Goal: Task Accomplishment & Management: Manage account settings

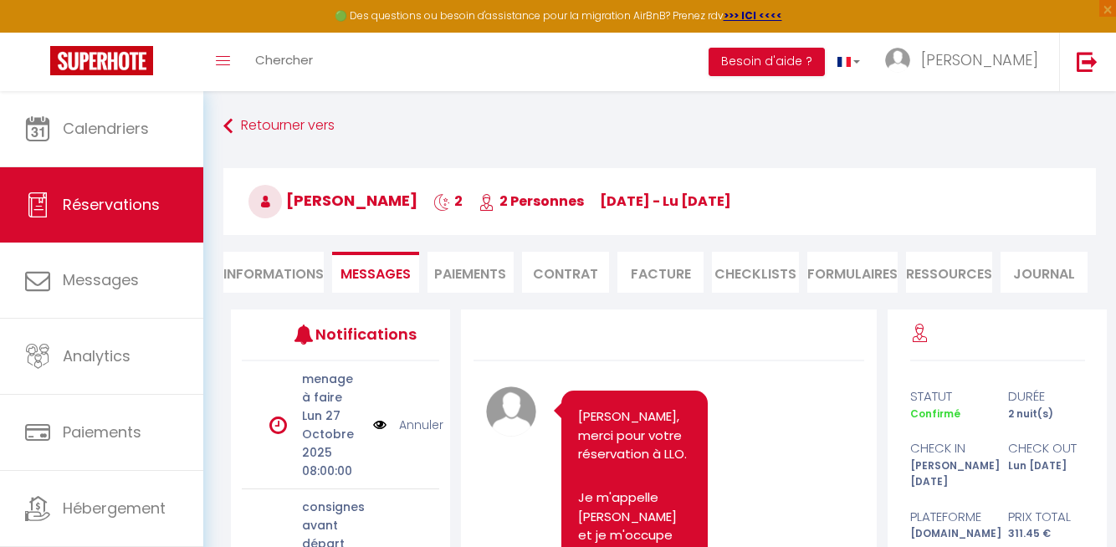
scroll to position [960, 0]
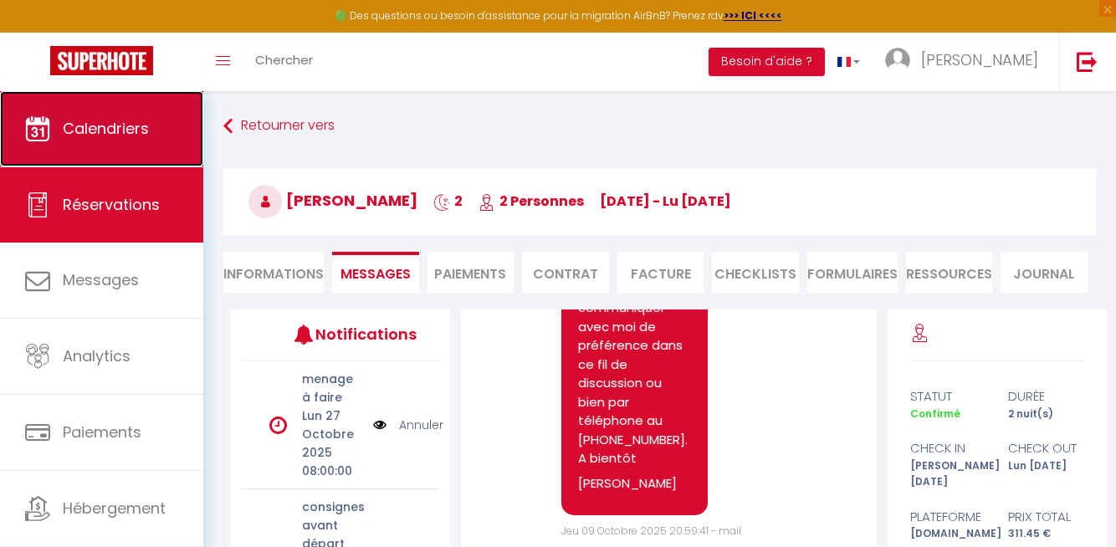
click at [79, 141] on link "Calendriers" at bounding box center [101, 128] width 203 height 75
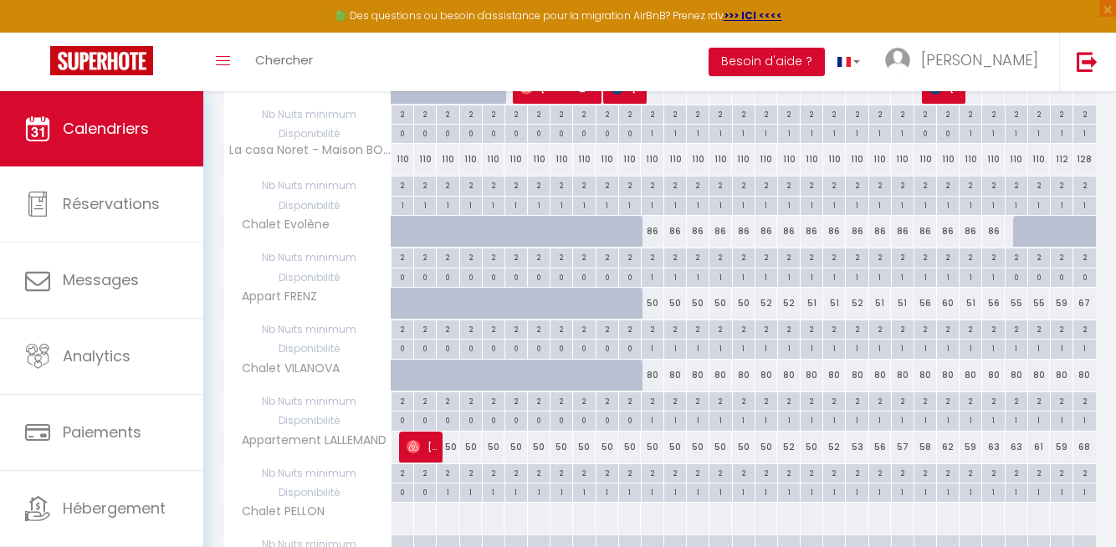
scroll to position [1380, 0]
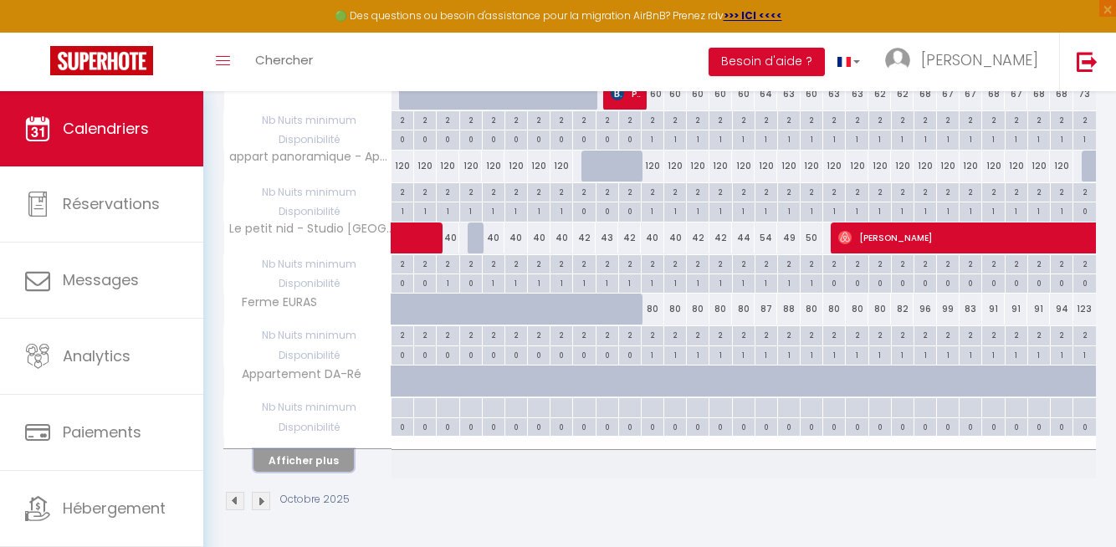
click at [310, 458] on button "Afficher plus" at bounding box center [303, 460] width 100 height 23
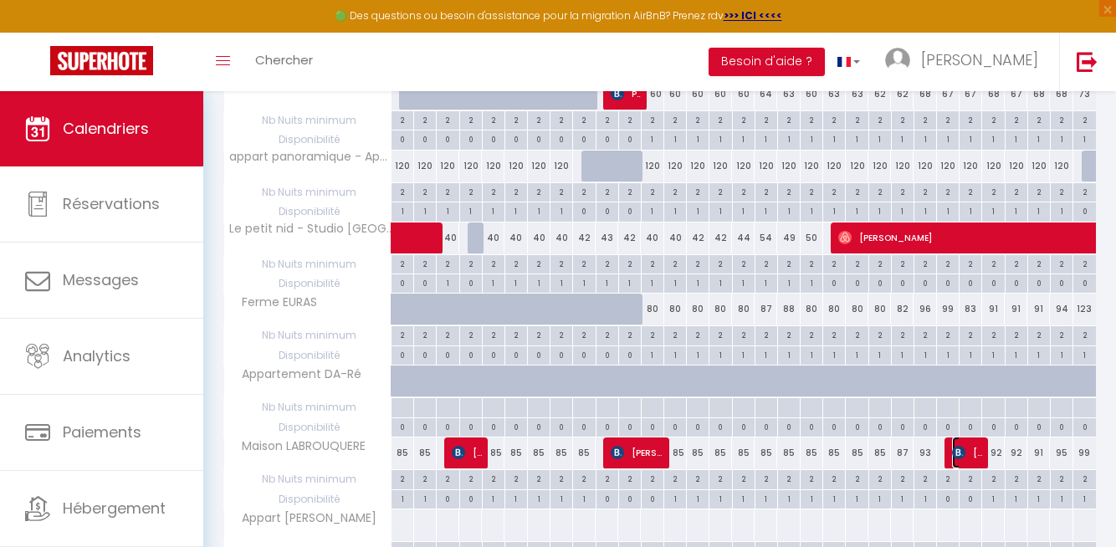
click at [962, 450] on img at bounding box center [958, 452] width 13 height 13
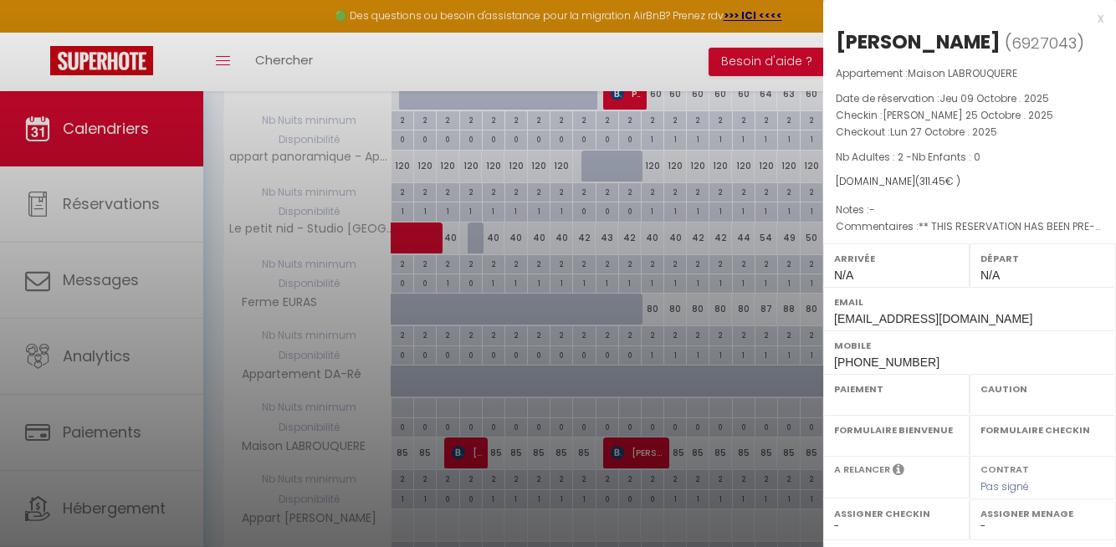
select select "OK"
select select "KO"
select select "0"
select select "1"
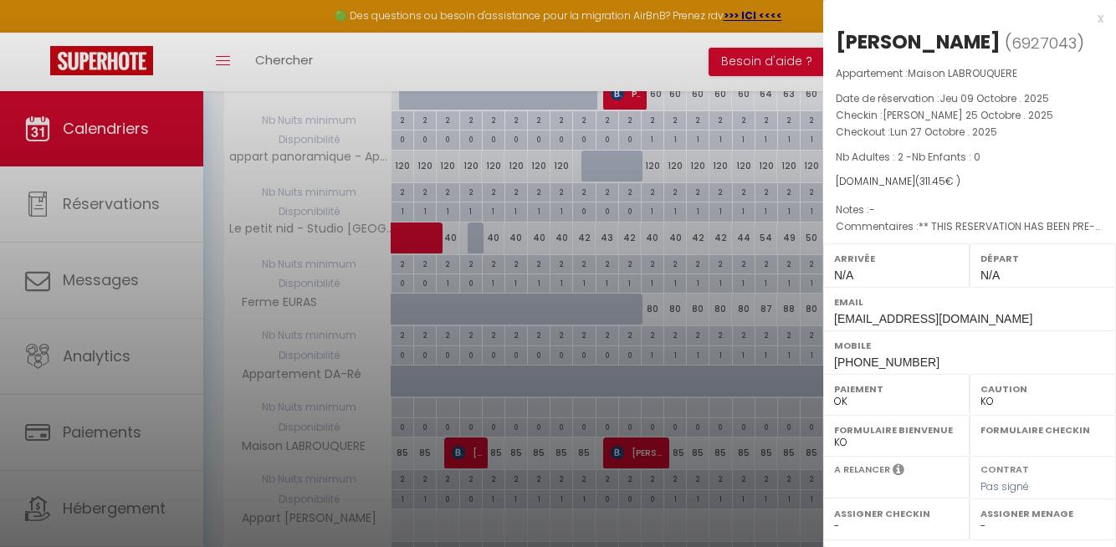
select select
click at [912, 467] on div "A relancer" at bounding box center [896, 473] width 125 height 20
select select "37676"
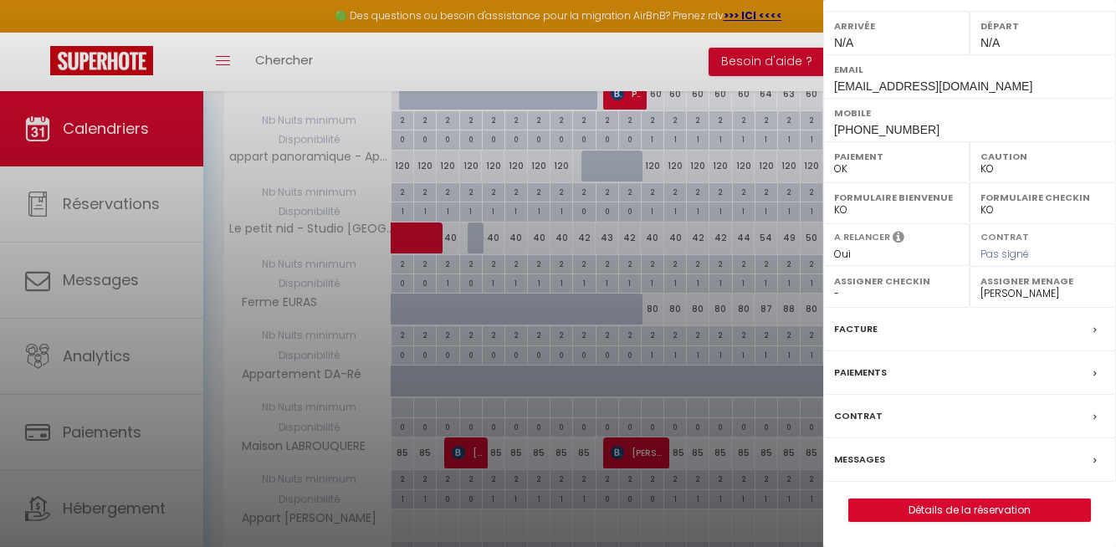
click at [884, 459] on div "Messages" at bounding box center [969, 460] width 293 height 44
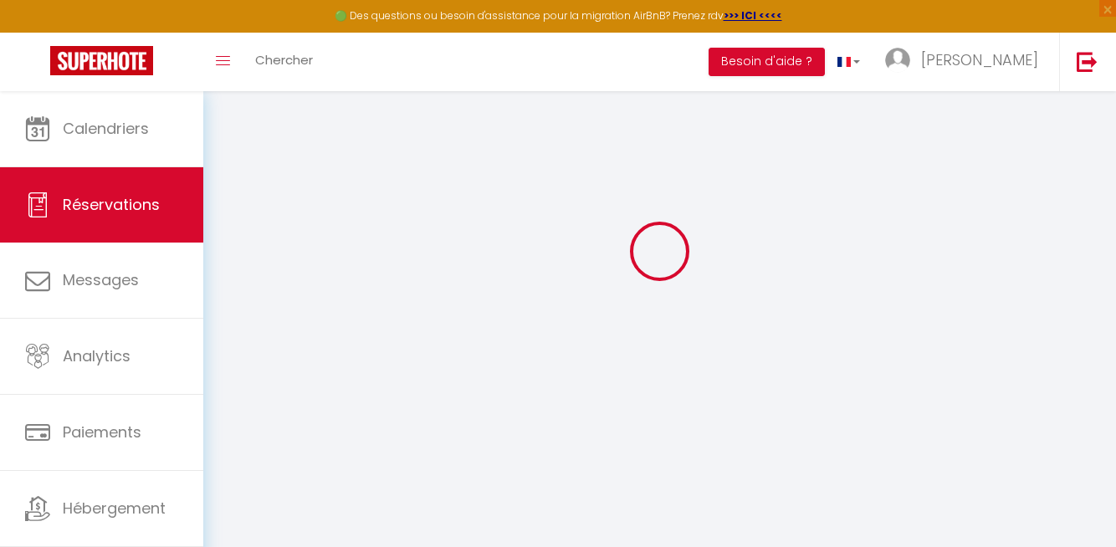
scroll to position [91, 0]
select select
checkbox input "false"
type parapluie\)0 "** THIS RESERVATION HAS BEEN PRE-PAID ** Approximate time of arrival: between 1…"
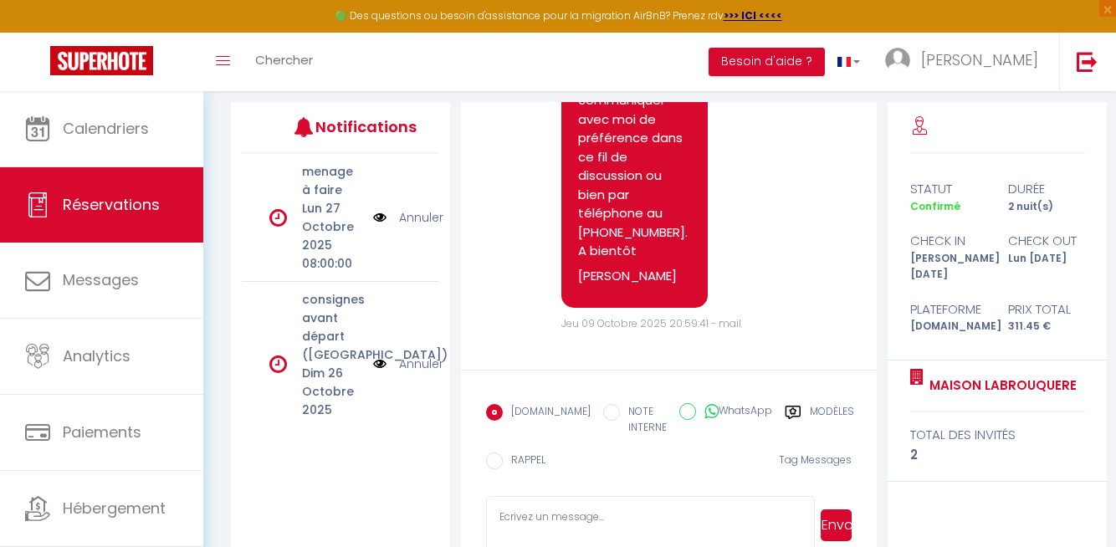
scroll to position [248, 0]
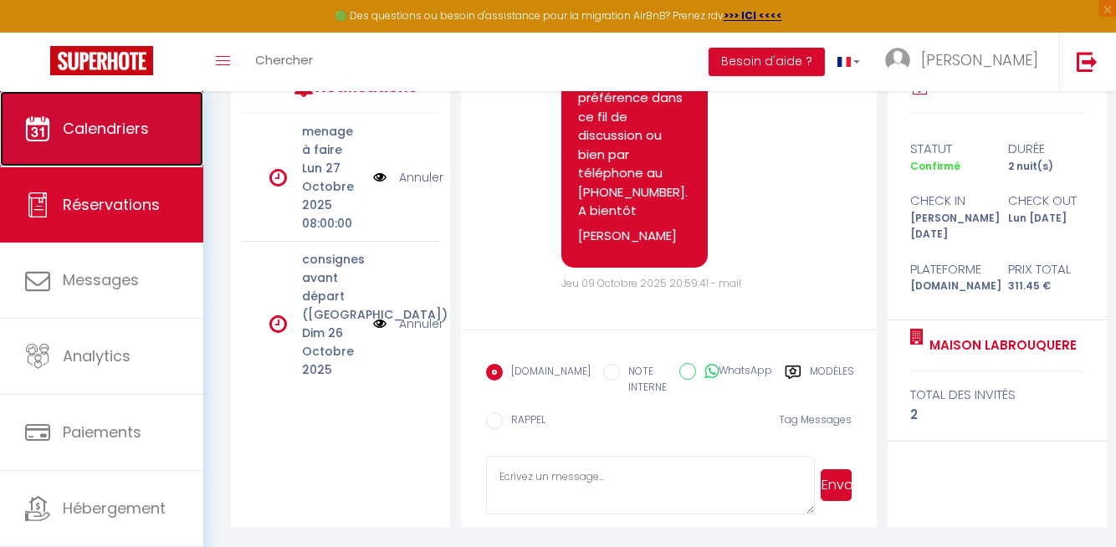
click at [113, 132] on span "Calendriers" at bounding box center [106, 128] width 86 height 21
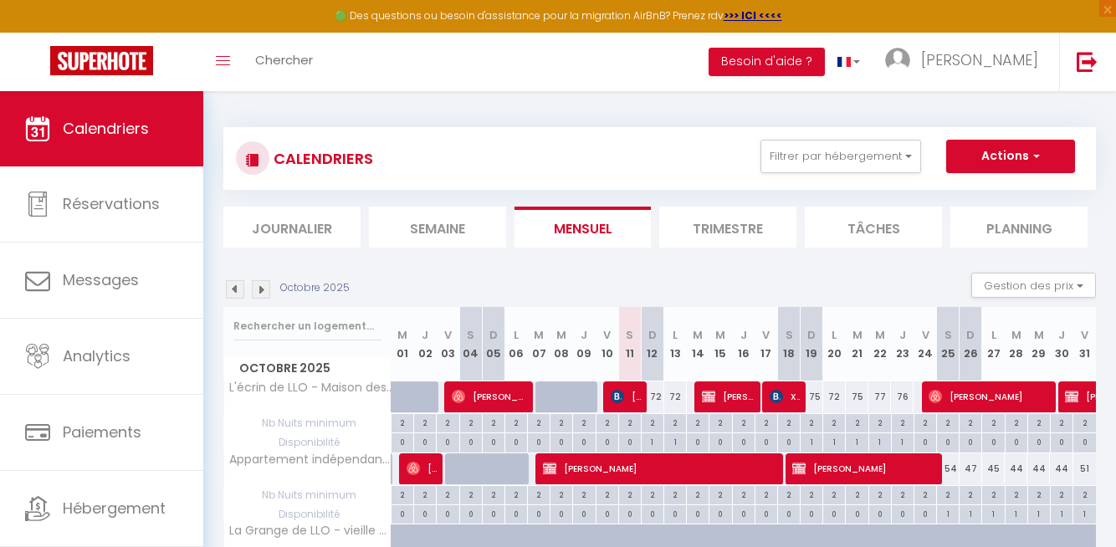
scroll to position [1380, 0]
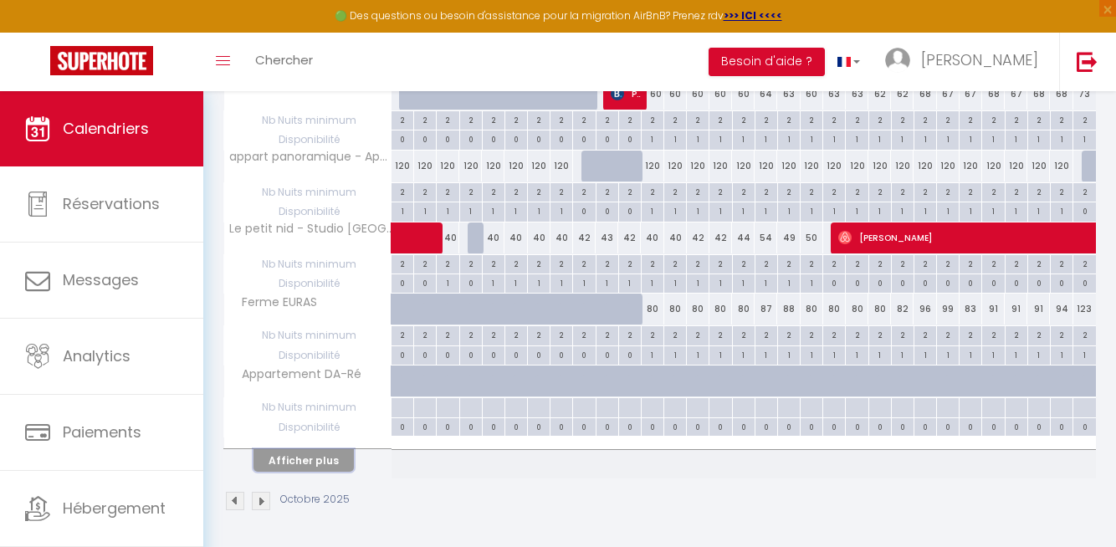
click at [315, 458] on button "Afficher plus" at bounding box center [303, 460] width 100 height 23
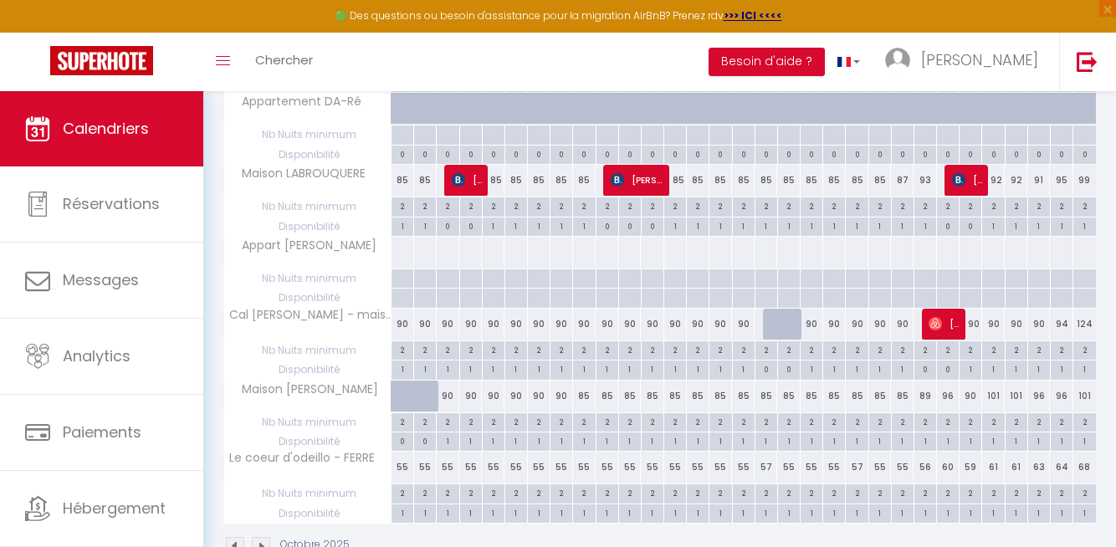
scroll to position [1698, 0]
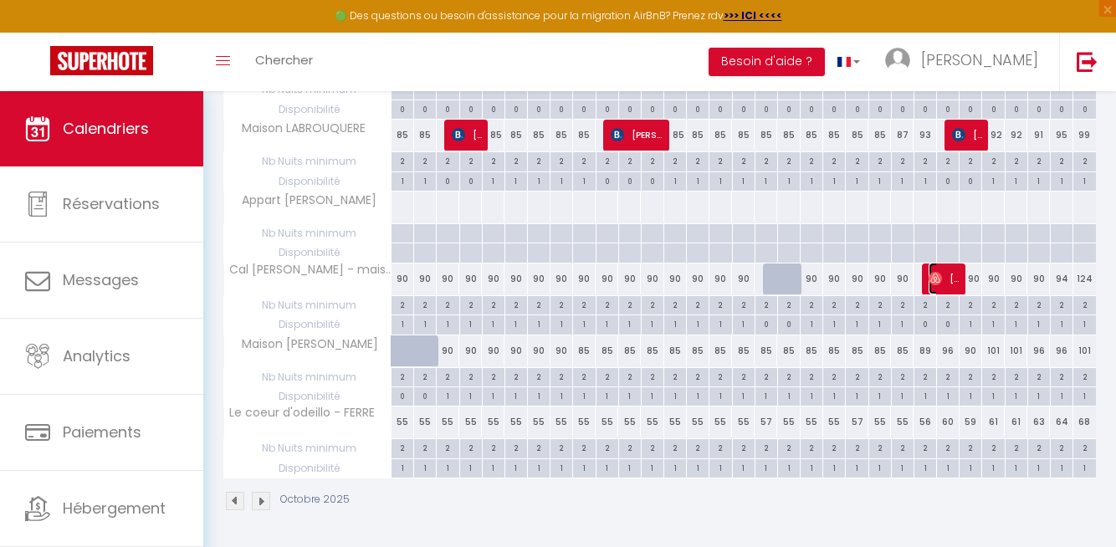
click at [949, 276] on span "[PERSON_NAME]" at bounding box center [944, 279] width 30 height 32
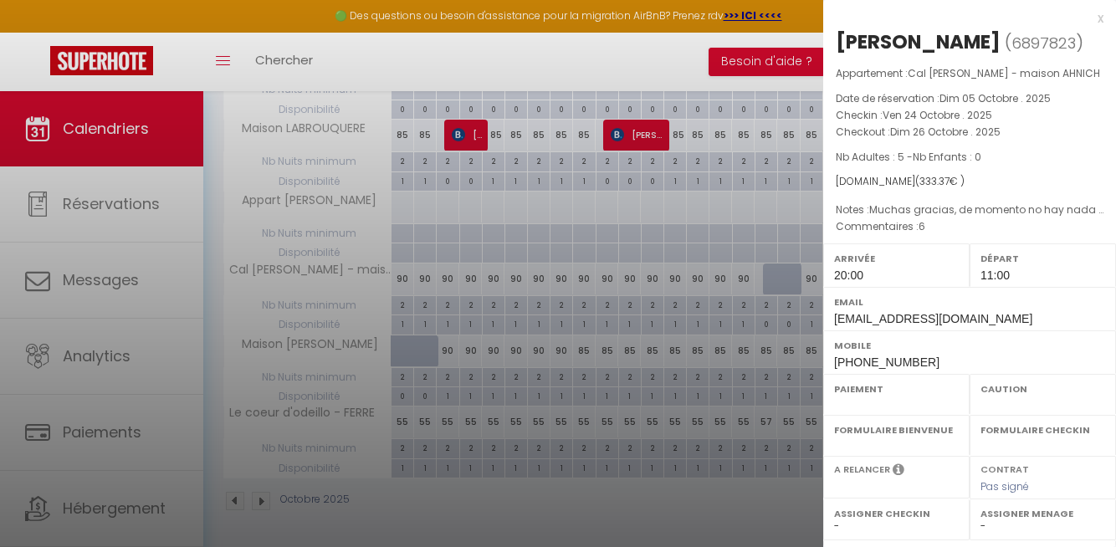
select select "OK"
select select "1"
select select "0"
select select "1"
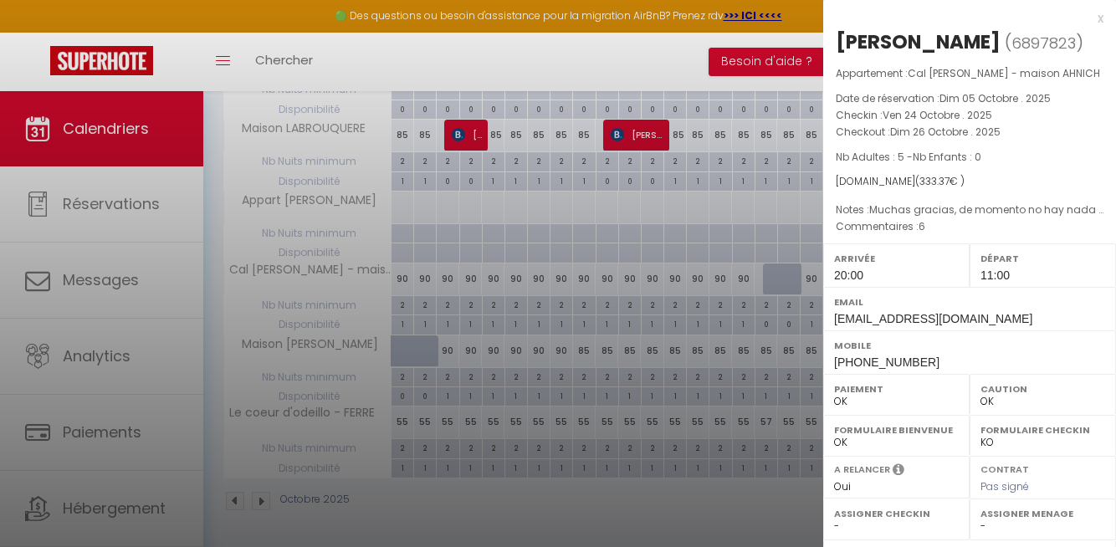
select select
select select "37676"
click at [506, 514] on div at bounding box center [558, 273] width 1116 height 547
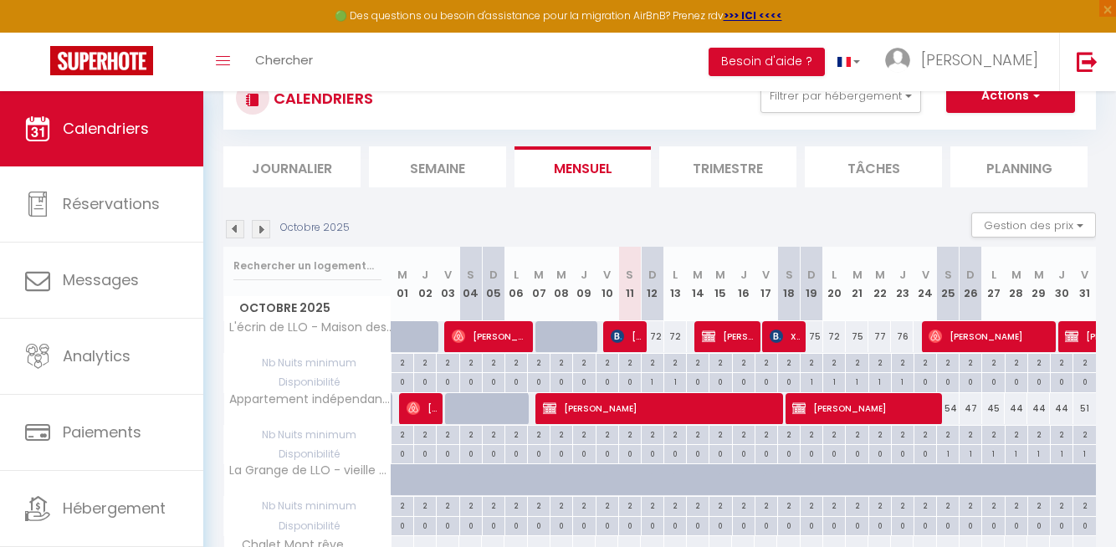
scroll to position [0, 0]
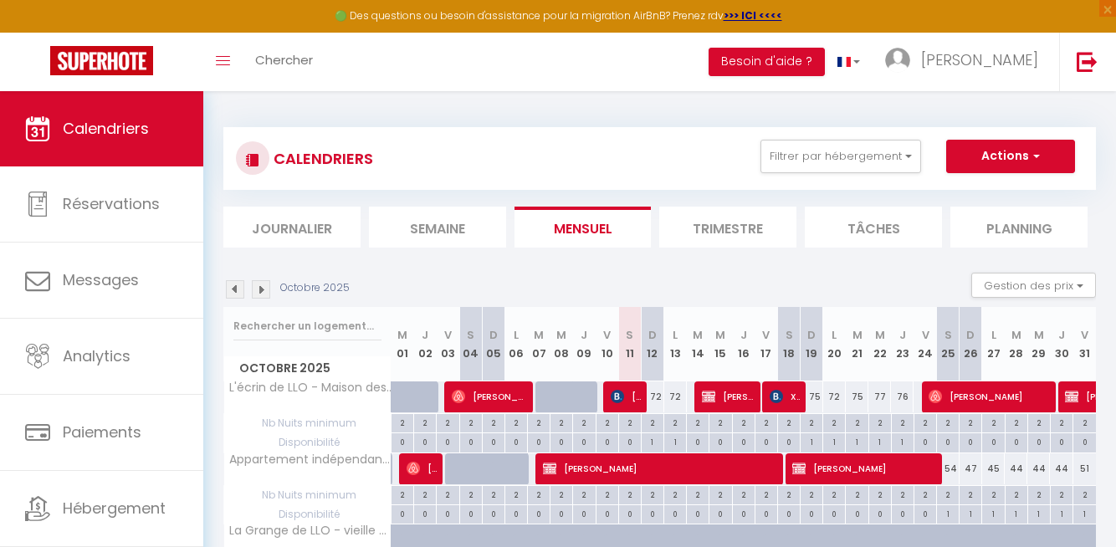
click at [1007, 222] on li "Planning" at bounding box center [1018, 227] width 137 height 41
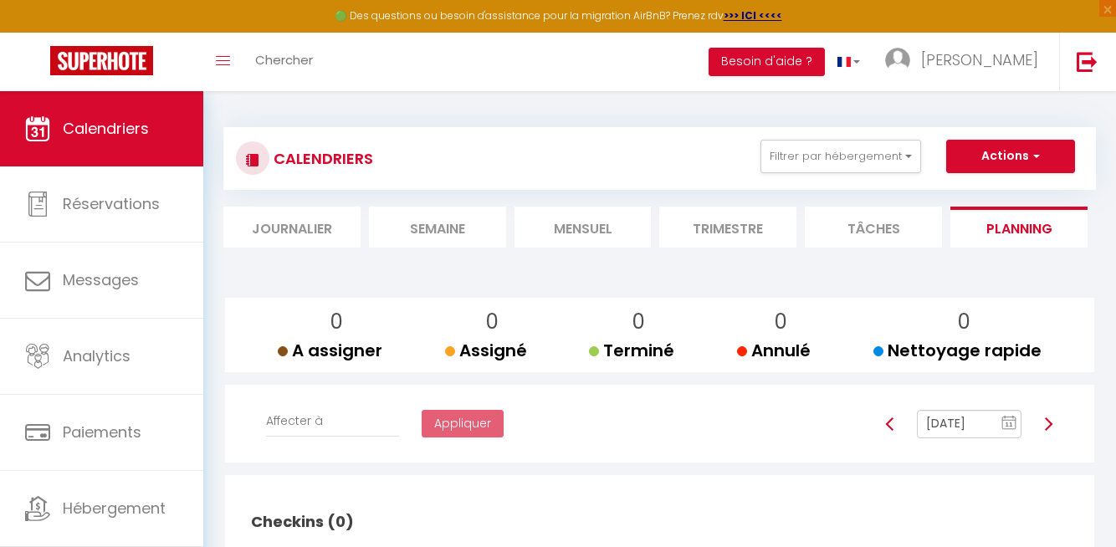
click at [978, 418] on input "[DATE]" at bounding box center [969, 424] width 105 height 28
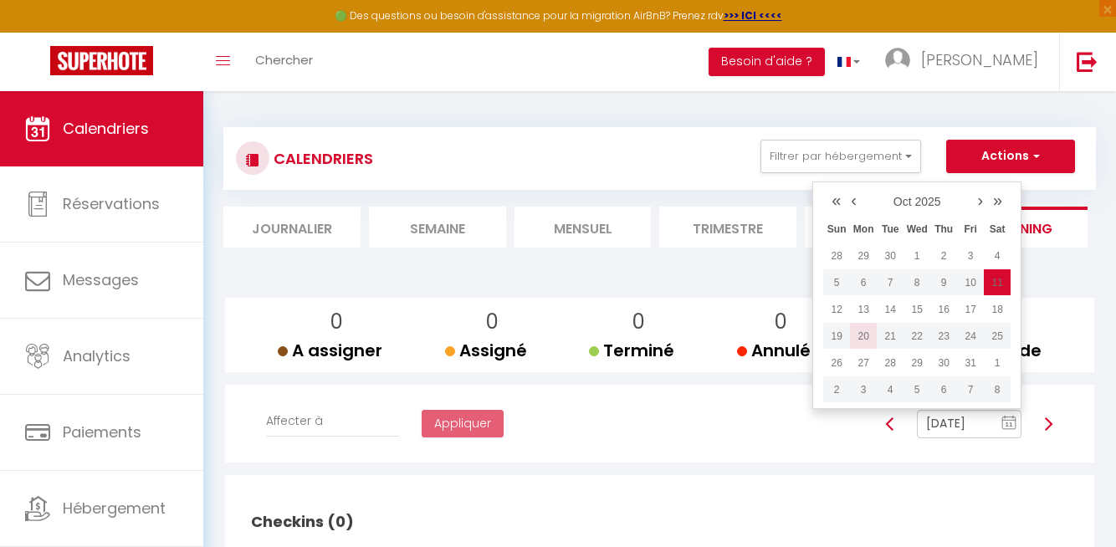
click at [859, 333] on td "20" at bounding box center [863, 336] width 27 height 27
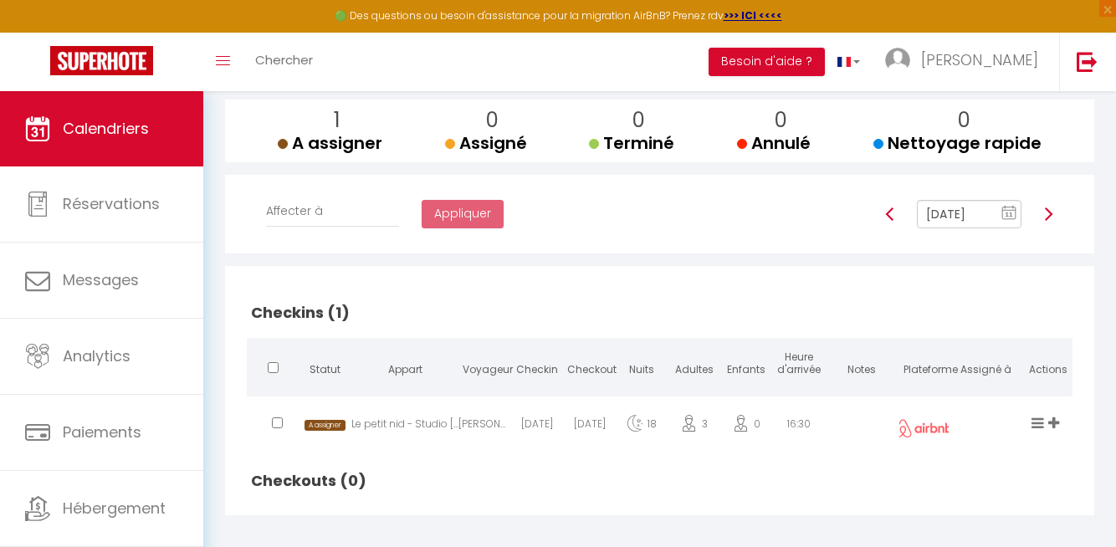
scroll to position [212, 0]
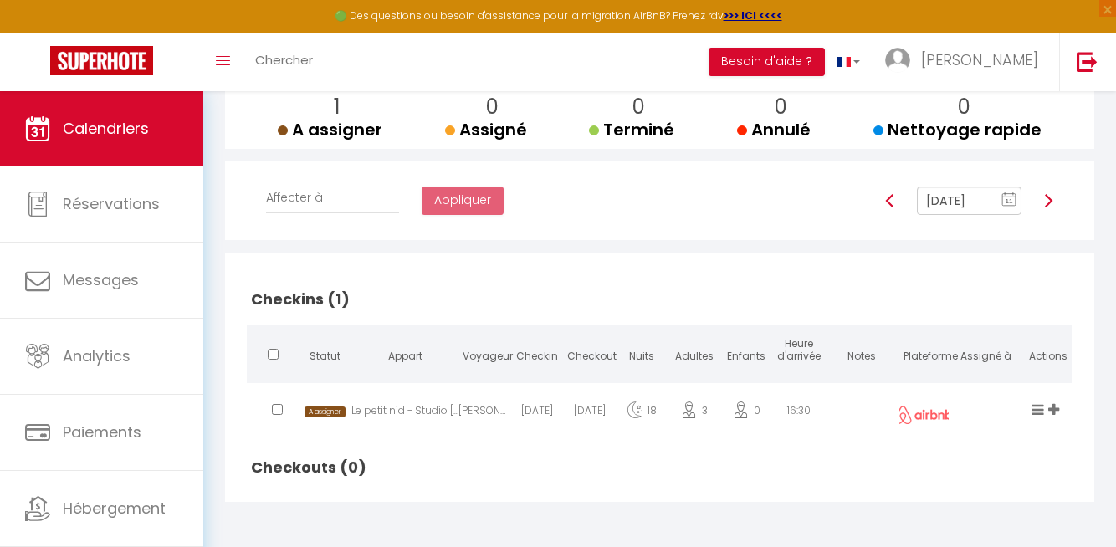
click at [1048, 196] on img at bounding box center [1048, 200] width 13 height 13
click at [1049, 200] on img at bounding box center [1048, 200] width 13 height 13
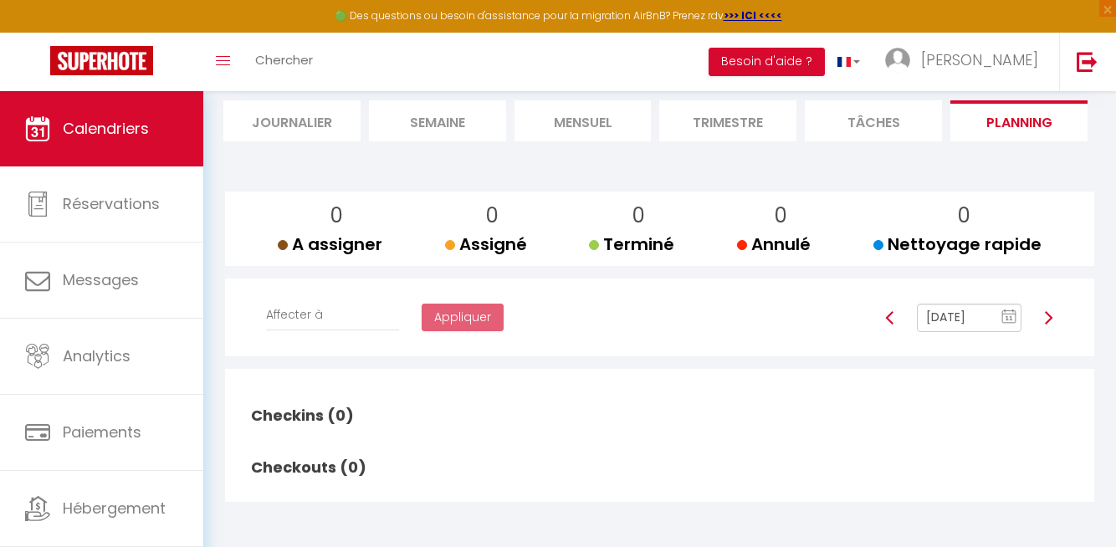
scroll to position [106, 0]
click at [1053, 315] on img at bounding box center [1048, 317] width 13 height 13
type input "[DATE]"
checkbox input "false"
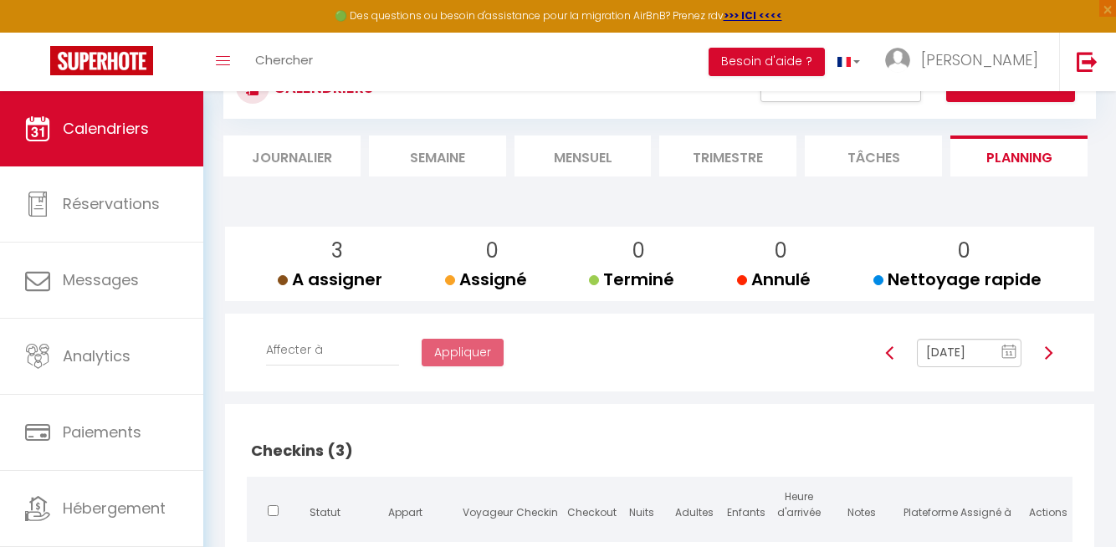
scroll to position [53, 0]
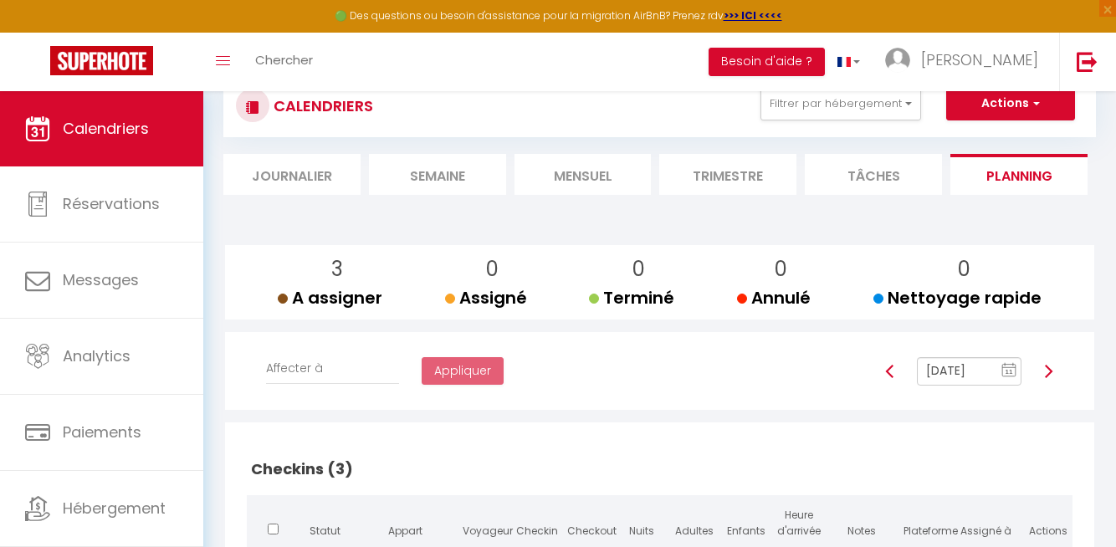
click at [1047, 366] on img at bounding box center [1048, 371] width 13 height 13
type input "[DATE]"
checkbox input "false"
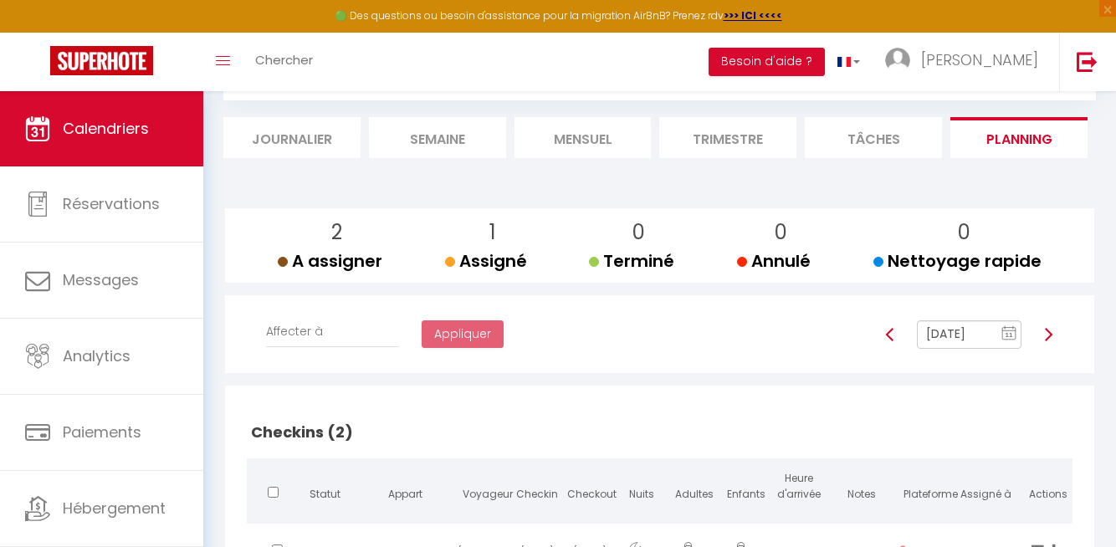
scroll to position [86, 0]
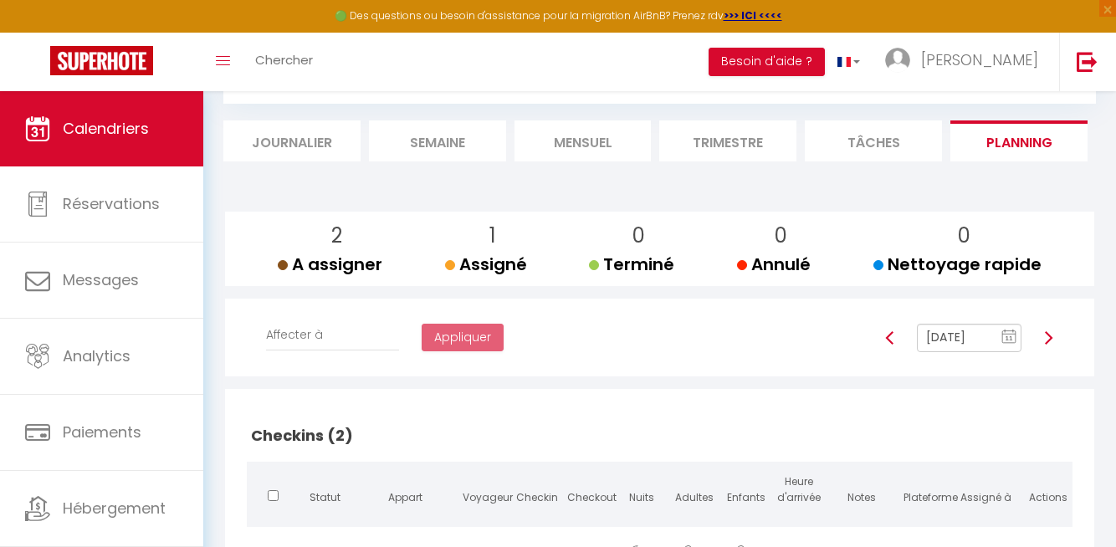
click at [563, 110] on div "CALENDRIERS Filtrer par hébergement Tous Le clos du [PERSON_NAME] - Appartement…" at bounding box center [659, 101] width 873 height 120
click at [576, 146] on li "Mensuel" at bounding box center [583, 140] width 137 height 41
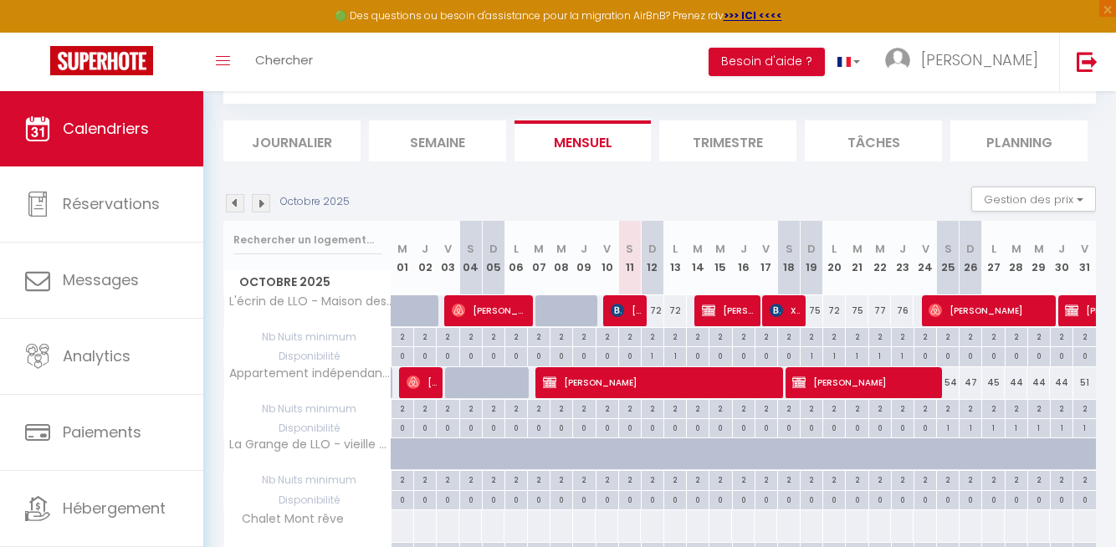
click at [997, 145] on li "Planning" at bounding box center [1018, 140] width 137 height 41
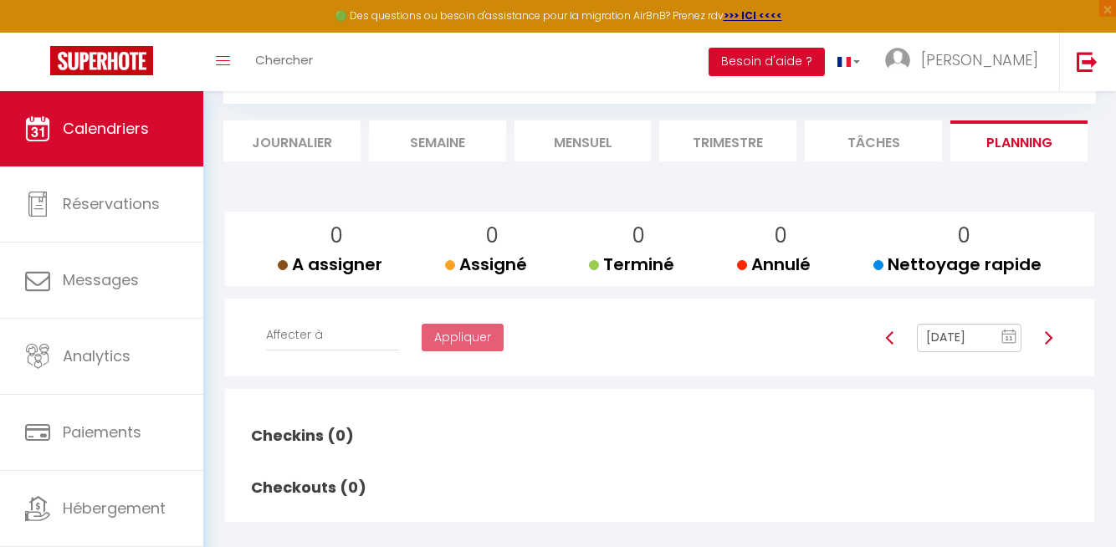
click at [956, 337] on input "[DATE]" at bounding box center [969, 338] width 105 height 28
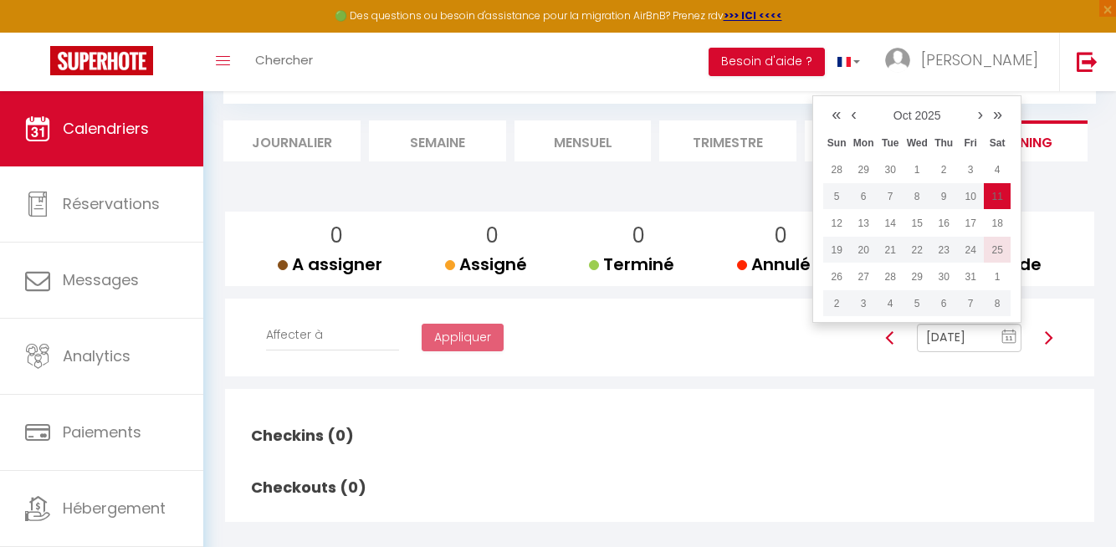
click at [996, 255] on td "25" at bounding box center [997, 250] width 27 height 27
type input "[DATE]"
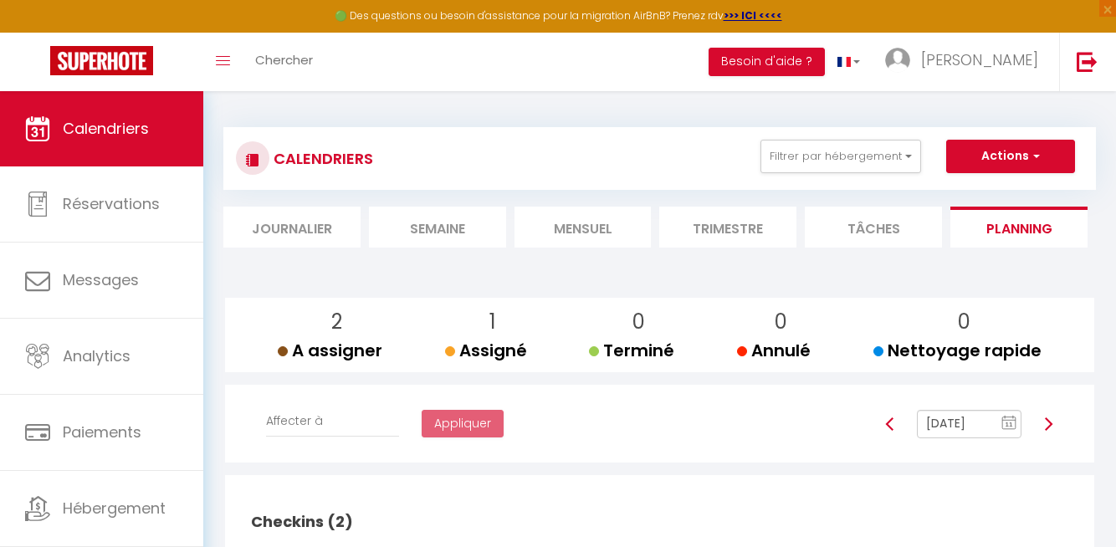
click at [591, 232] on li "Mensuel" at bounding box center [583, 227] width 137 height 41
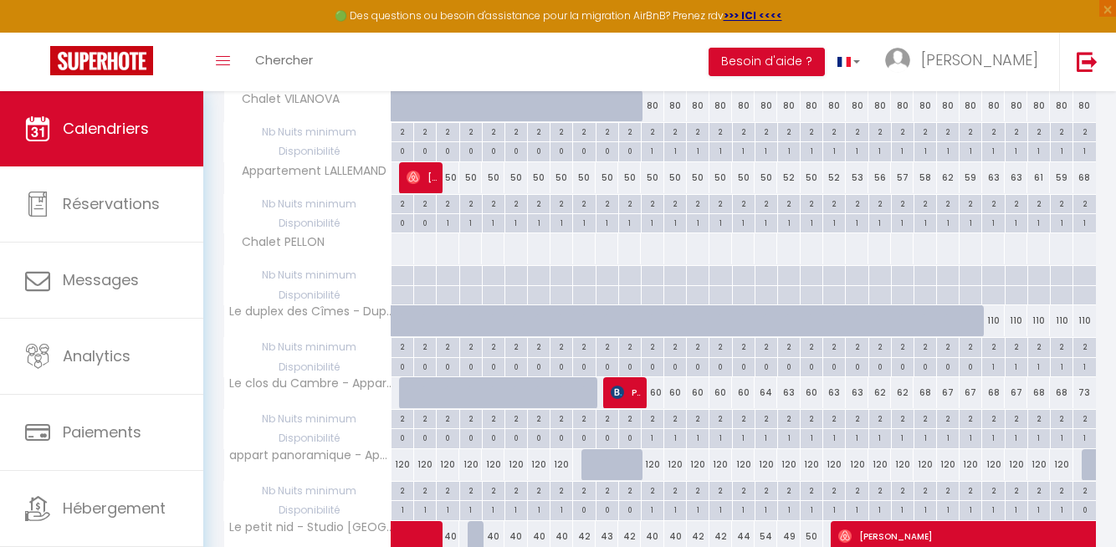
scroll to position [1080, 0]
click at [629, 389] on span "Puyal [PERSON_NAME]" at bounding box center [626, 393] width 30 height 32
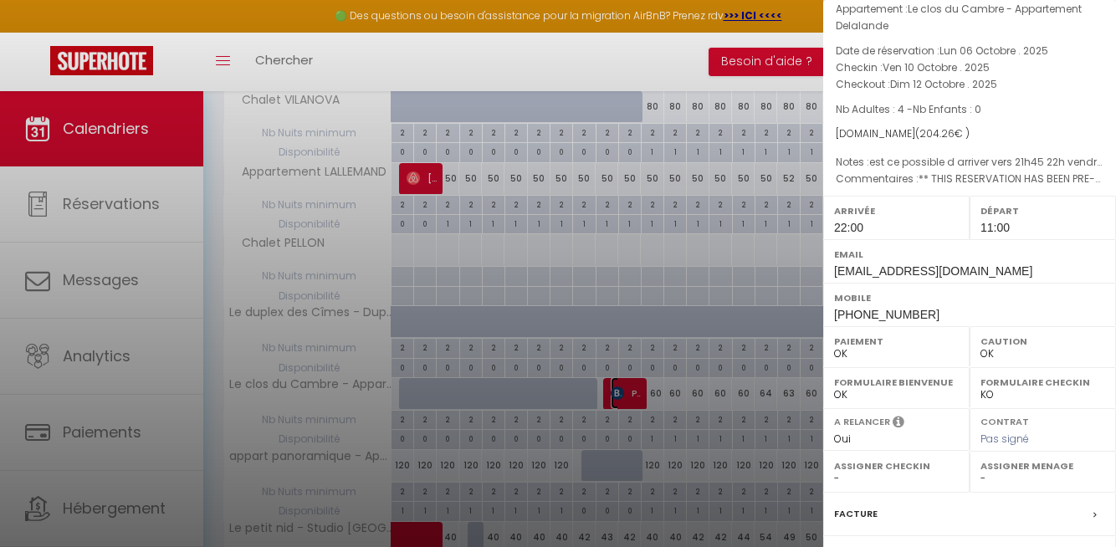
scroll to position [94, 0]
click at [740, 422] on div at bounding box center [558, 273] width 1116 height 547
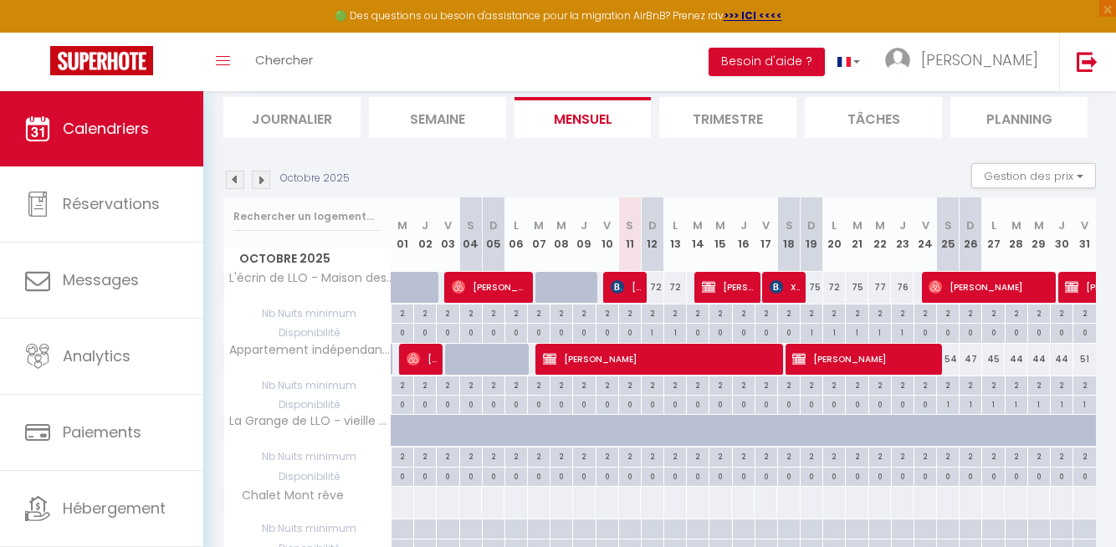
scroll to position [108, 0]
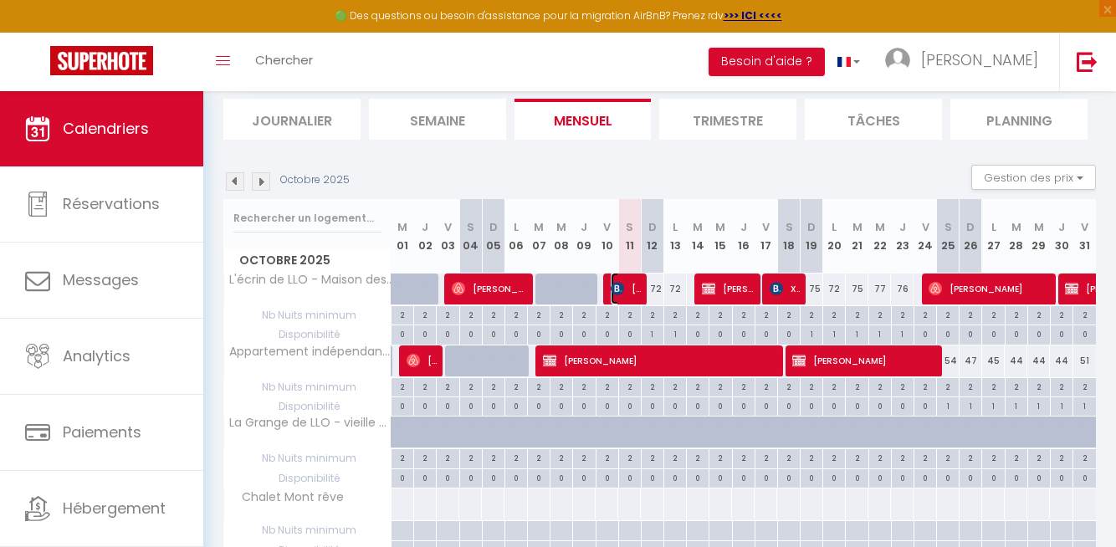
click at [625, 293] on span "[PERSON_NAME]" at bounding box center [626, 289] width 30 height 32
select select "37676"
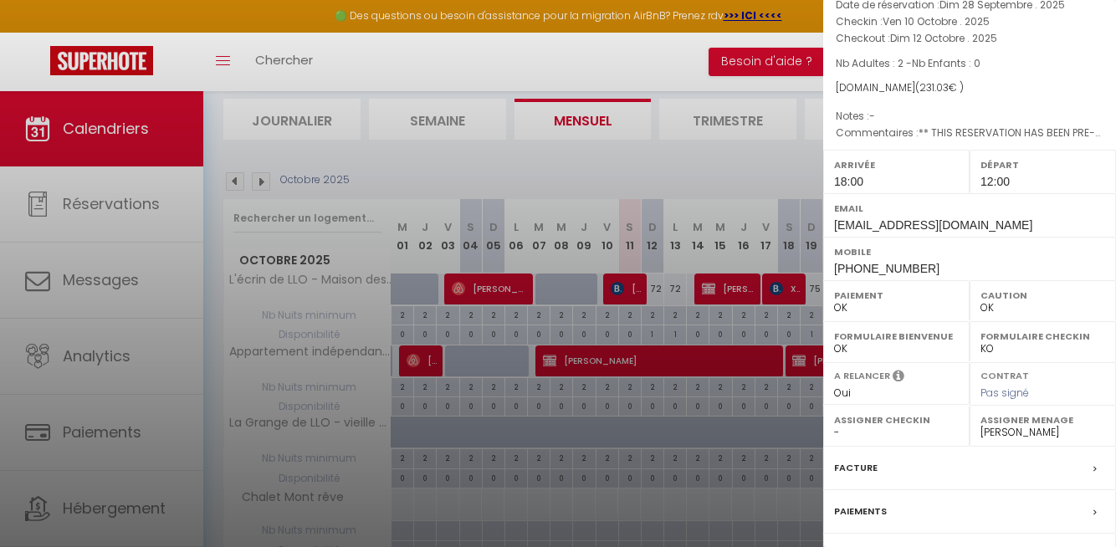
click at [693, 325] on div at bounding box center [558, 273] width 1116 height 547
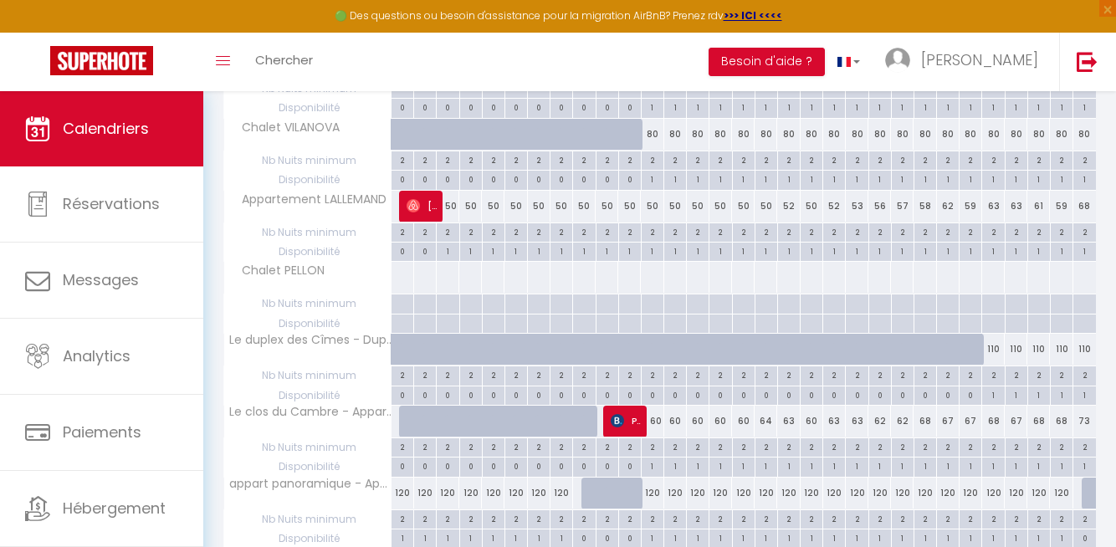
scroll to position [1057, 0]
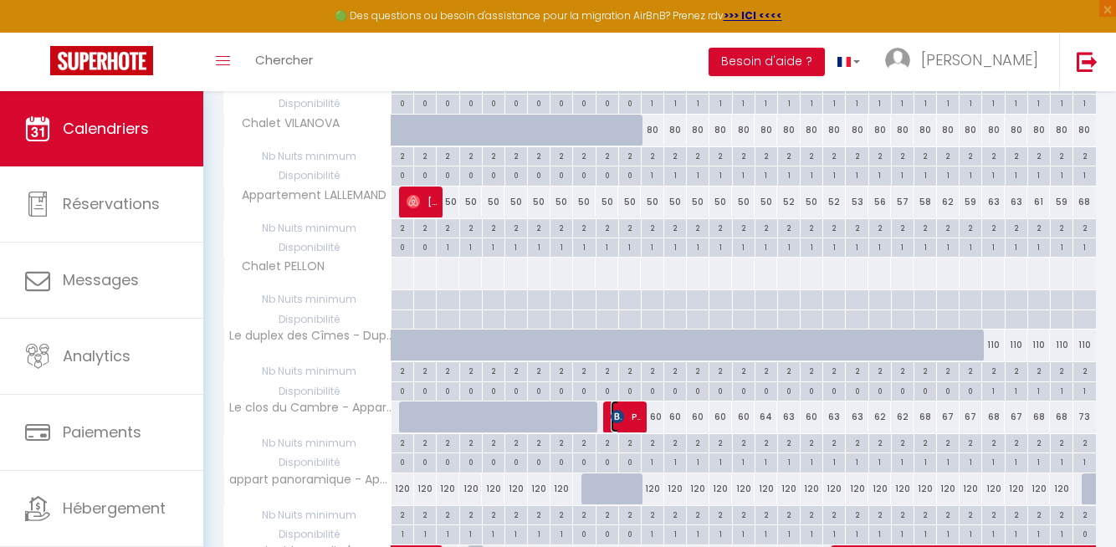
click at [622, 417] on img at bounding box center [617, 416] width 13 height 13
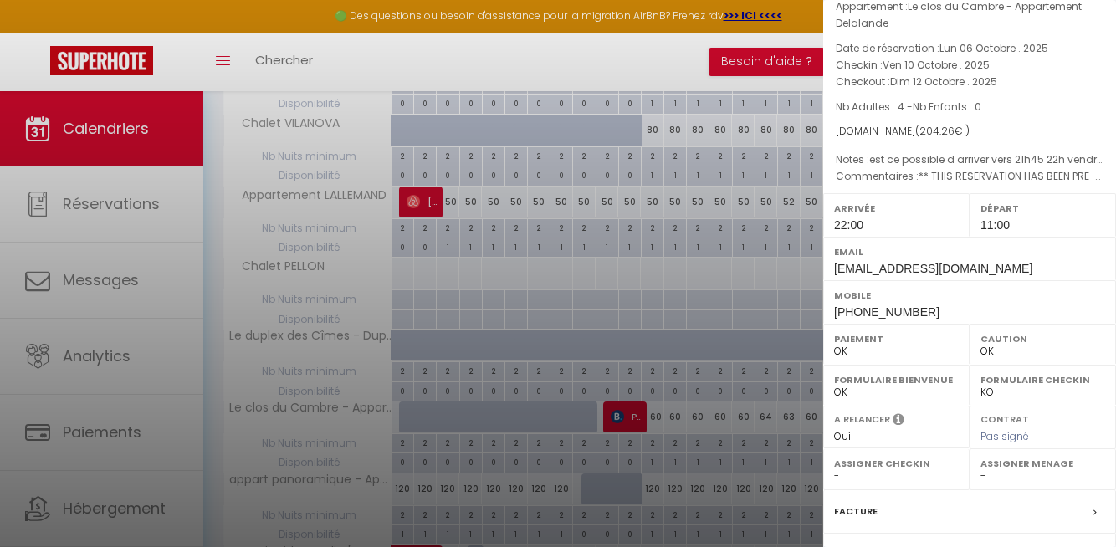
click at [995, 469] on select "- [PERSON_NAME] [PERSON_NAME] [PERSON_NAME] [PERSON_NAME] [PERSON_NAME] [PERSON…" at bounding box center [1043, 476] width 125 height 15
select select "37996"
click at [544, 476] on div at bounding box center [558, 273] width 1116 height 547
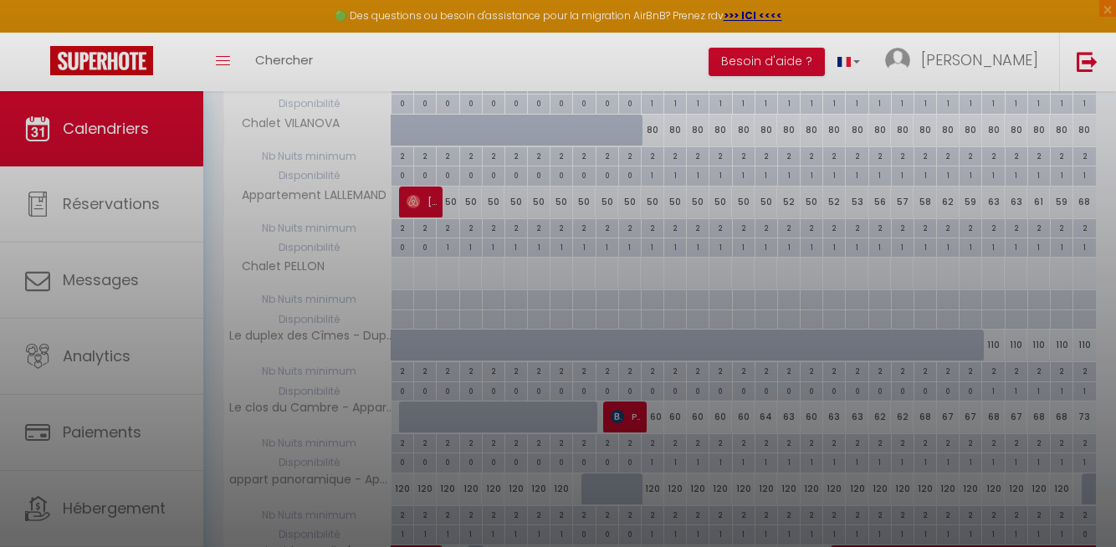
click at [506, 334] on div at bounding box center [558, 273] width 1116 height 547
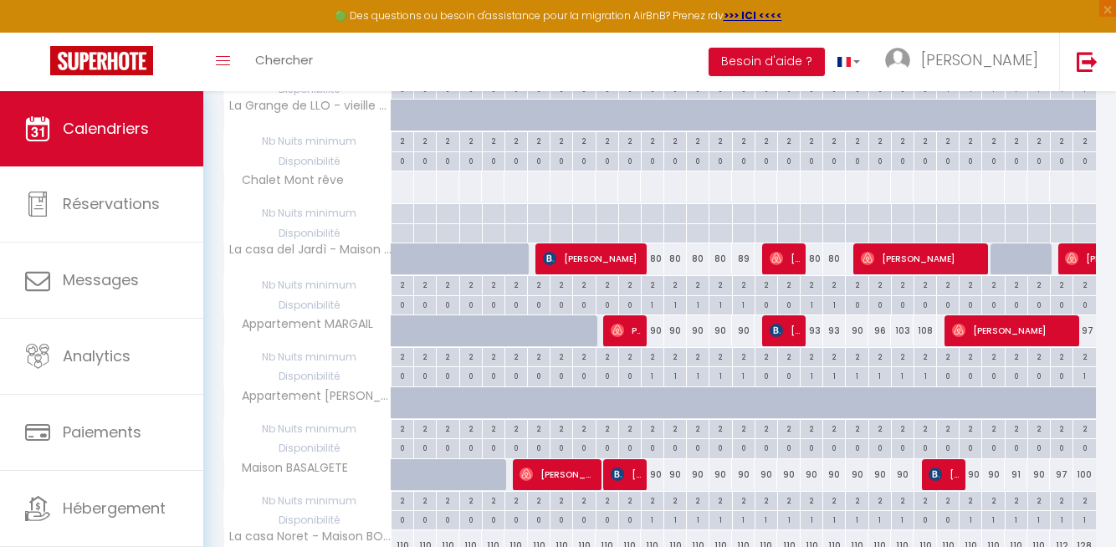
scroll to position [0, 0]
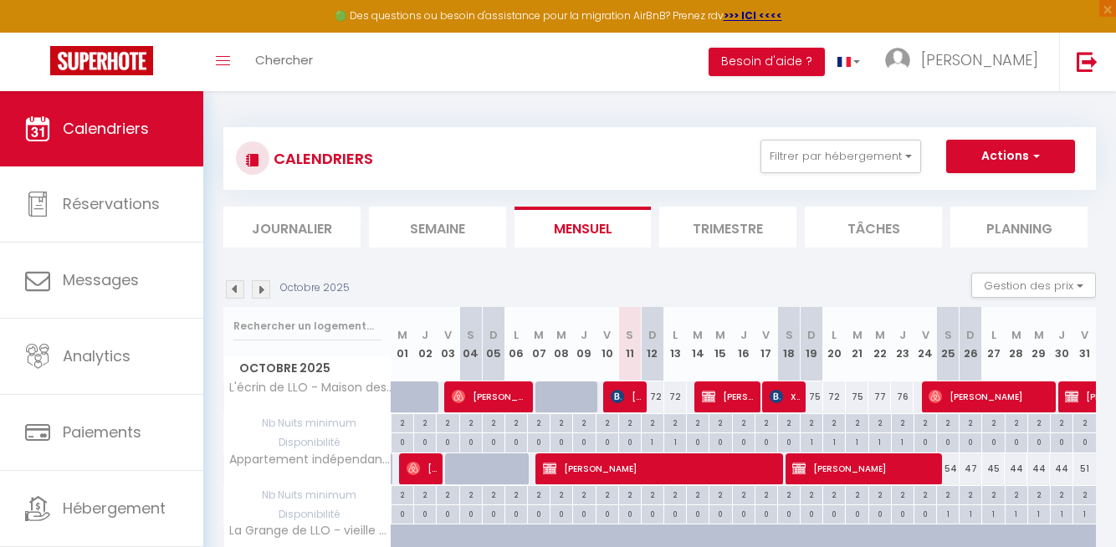
click at [991, 225] on li "Planning" at bounding box center [1018, 227] width 137 height 41
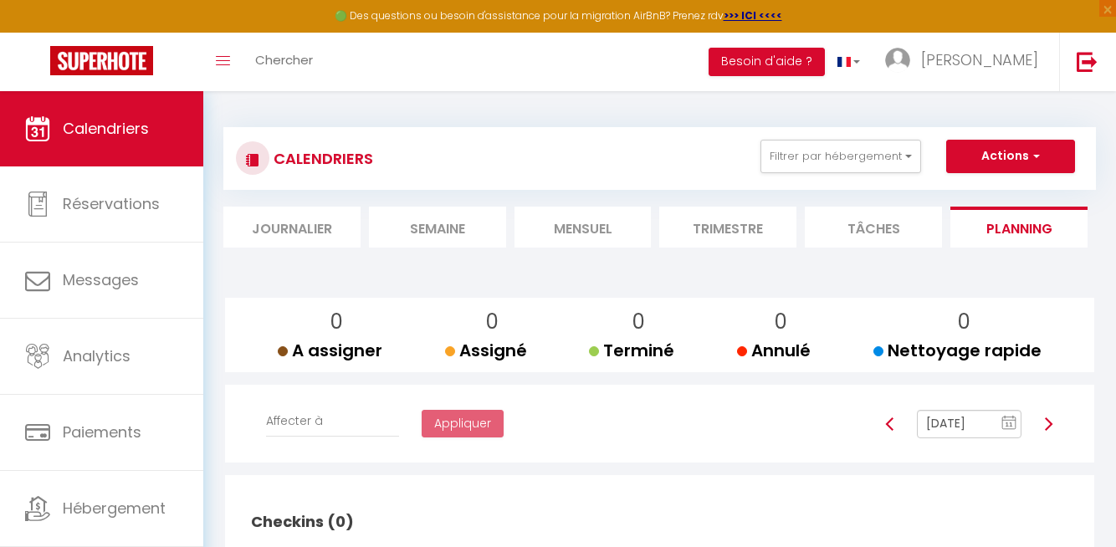
click at [1050, 422] on img at bounding box center [1048, 423] width 13 height 13
type input "[DATE]"
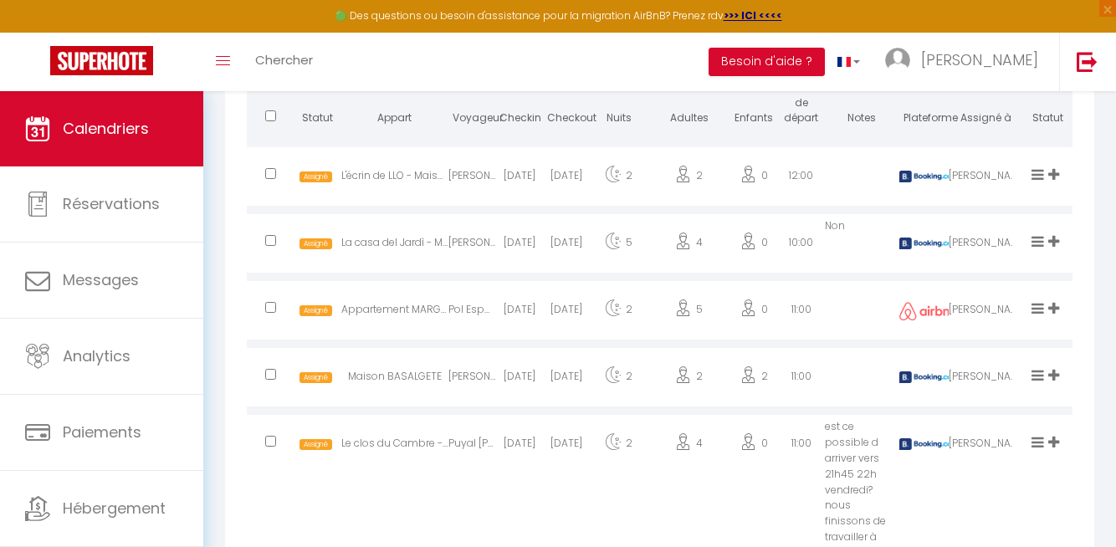
scroll to position [534, 0]
